Goal: Task Accomplishment & Management: Use online tool/utility

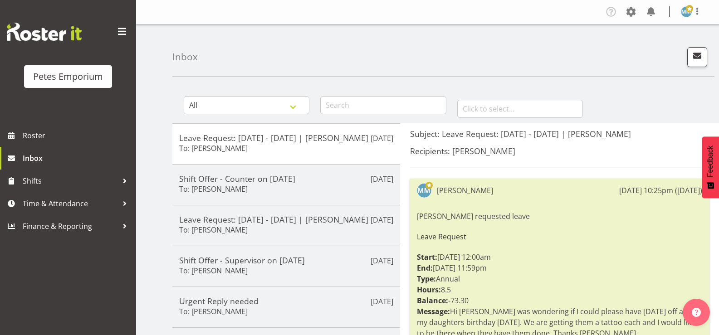
click at [685, 12] on img at bounding box center [686, 11] width 11 height 11
click at [638, 49] on link "Log Out" at bounding box center [658, 47] width 87 height 16
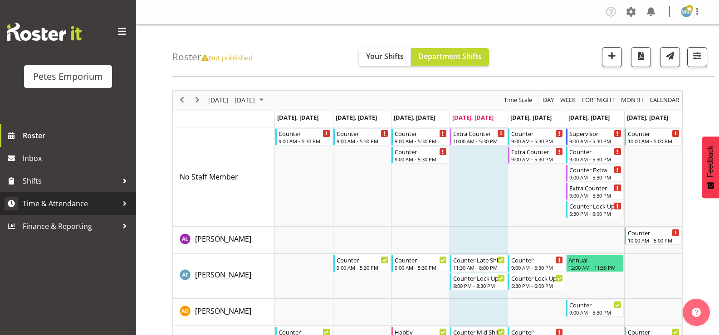
click at [81, 200] on span "Time & Attendance" at bounding box center [70, 204] width 95 height 14
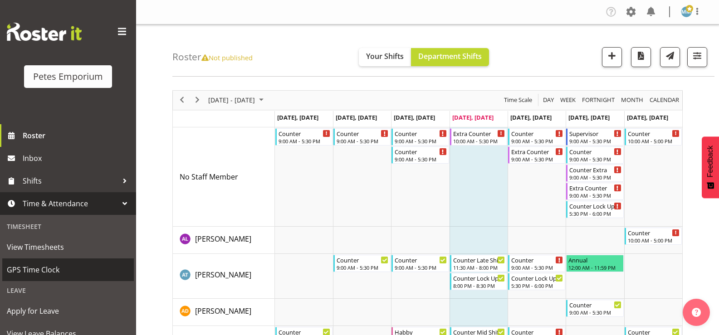
click at [57, 266] on span "GPS Time Clock" at bounding box center [68, 270] width 122 height 14
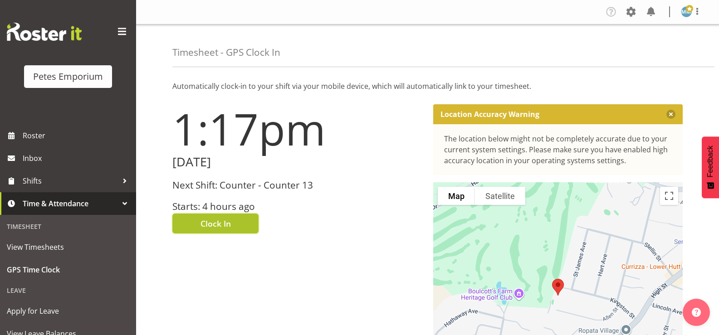
click at [218, 221] on span "Clock In" at bounding box center [215, 224] width 30 height 12
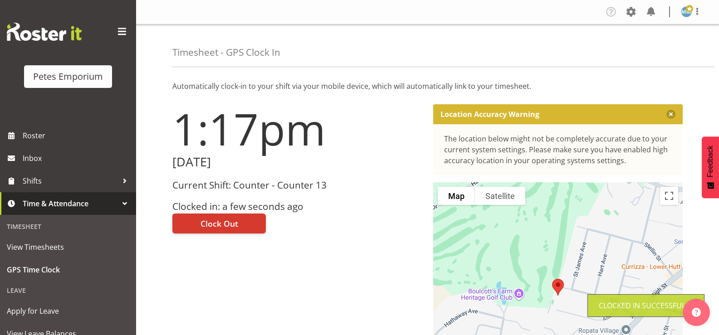
click at [687, 15] on img at bounding box center [686, 11] width 11 height 11
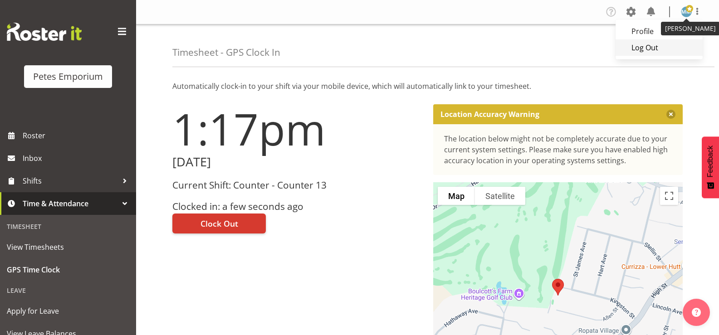
click at [645, 50] on link "Log Out" at bounding box center [658, 47] width 87 height 16
